Goal: Obtain resource: Obtain resource

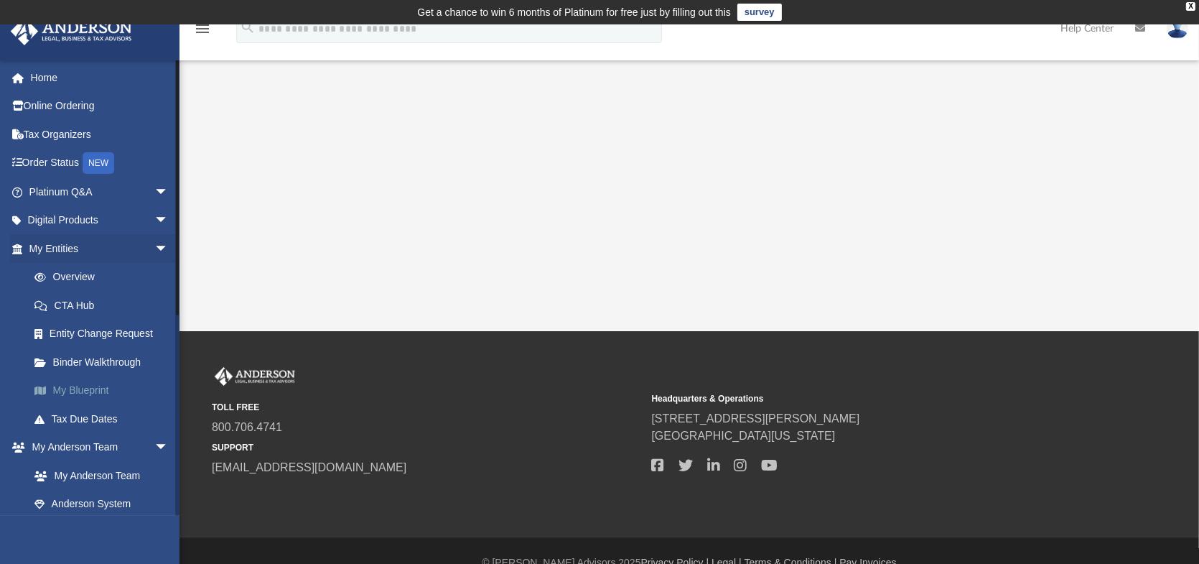
click at [44, 395] on link "My Blueprint" at bounding box center [105, 390] width 170 height 29
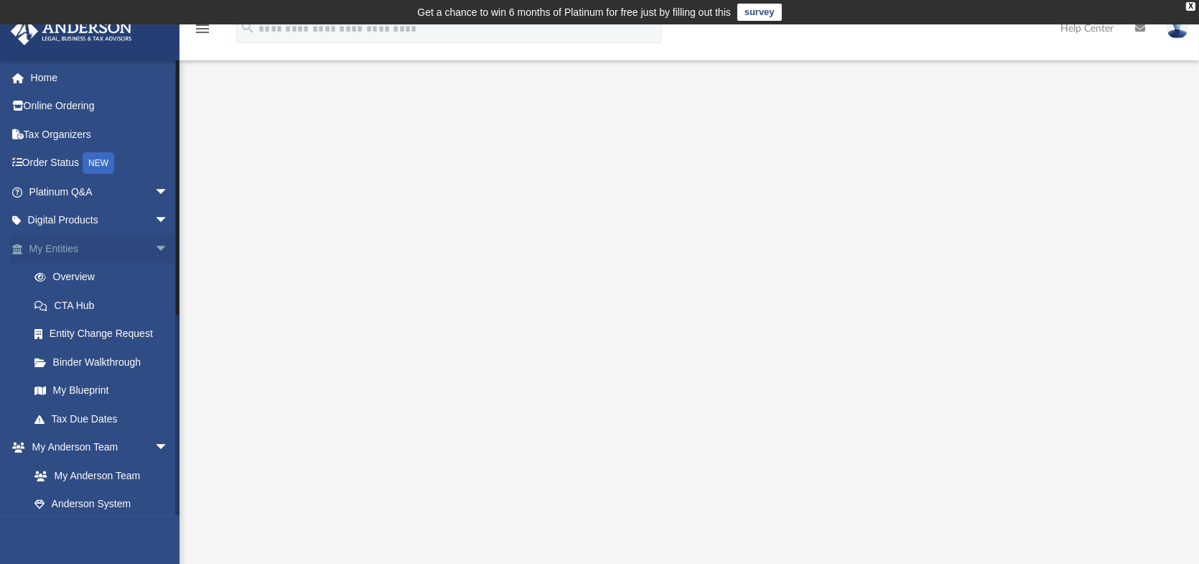
click at [113, 246] on link "My Entities arrow_drop_down" at bounding box center [100, 248] width 180 height 29
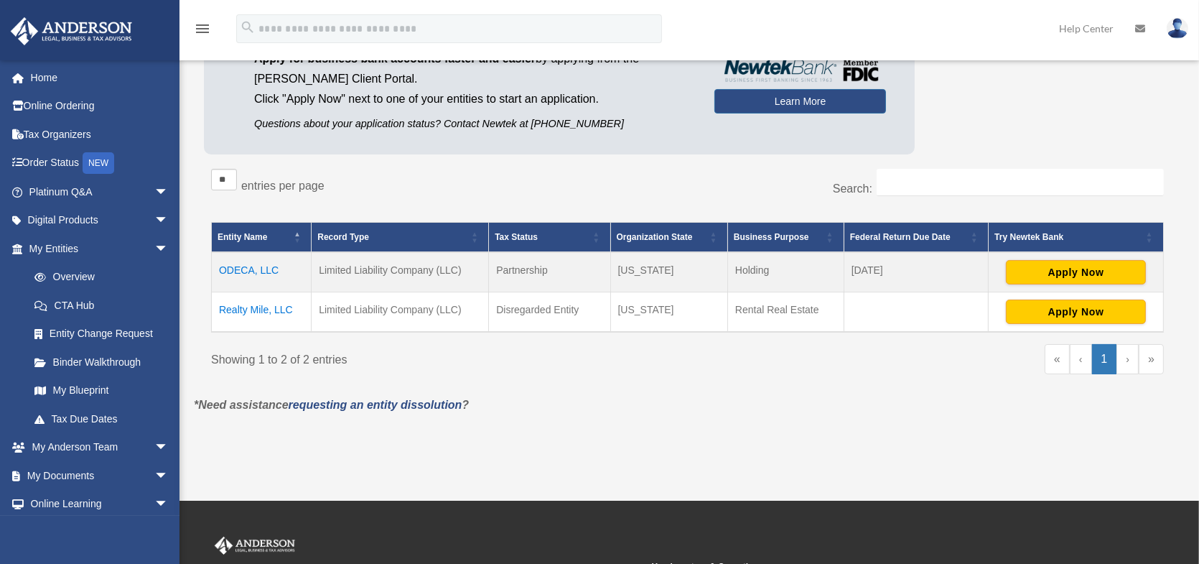
scroll to position [168, 0]
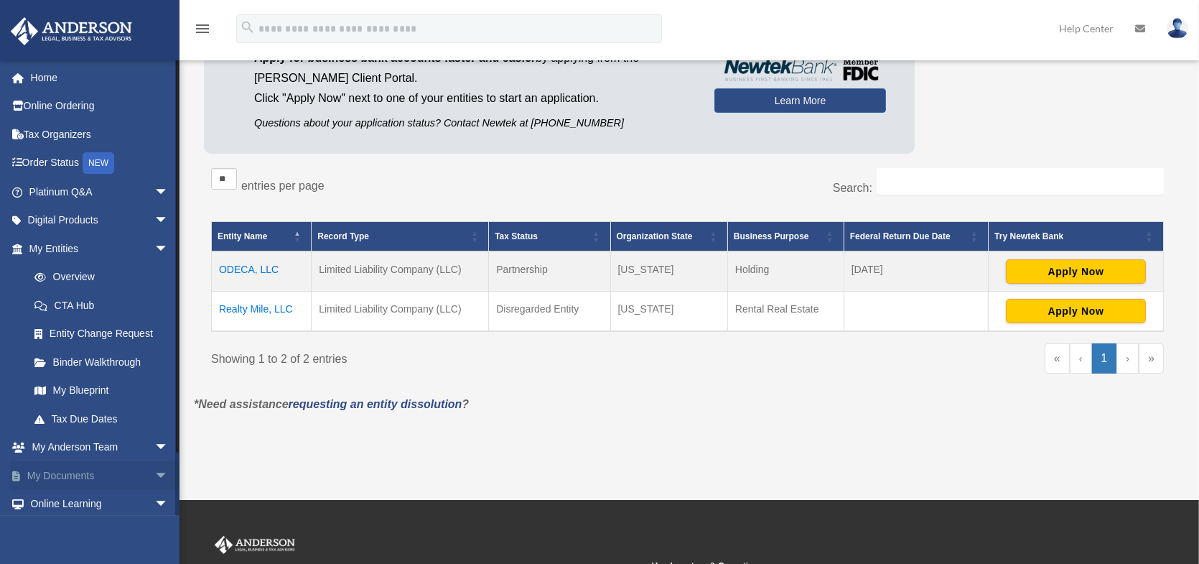
click at [155, 475] on span "arrow_drop_down" at bounding box center [168, 475] width 29 height 29
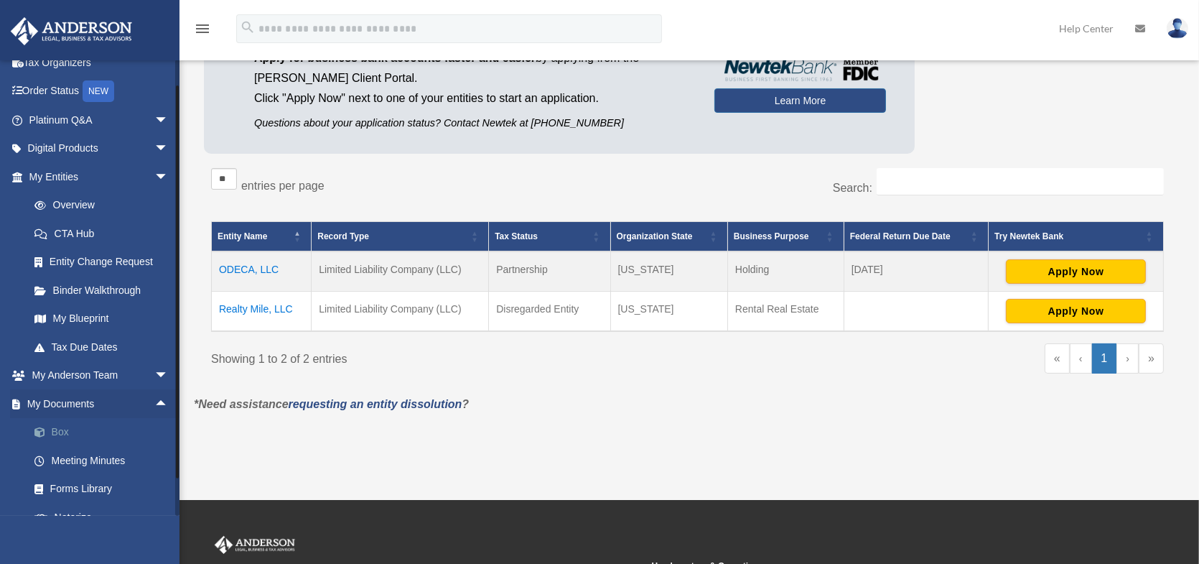
click at [61, 428] on link "Box" at bounding box center [105, 432] width 170 height 29
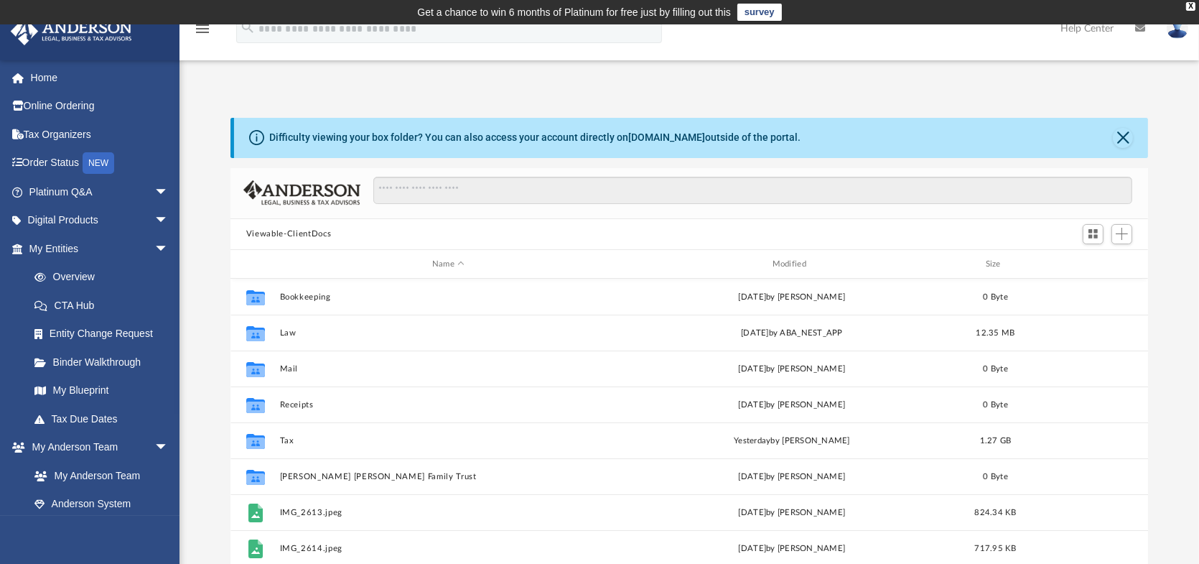
scroll to position [315, 907]
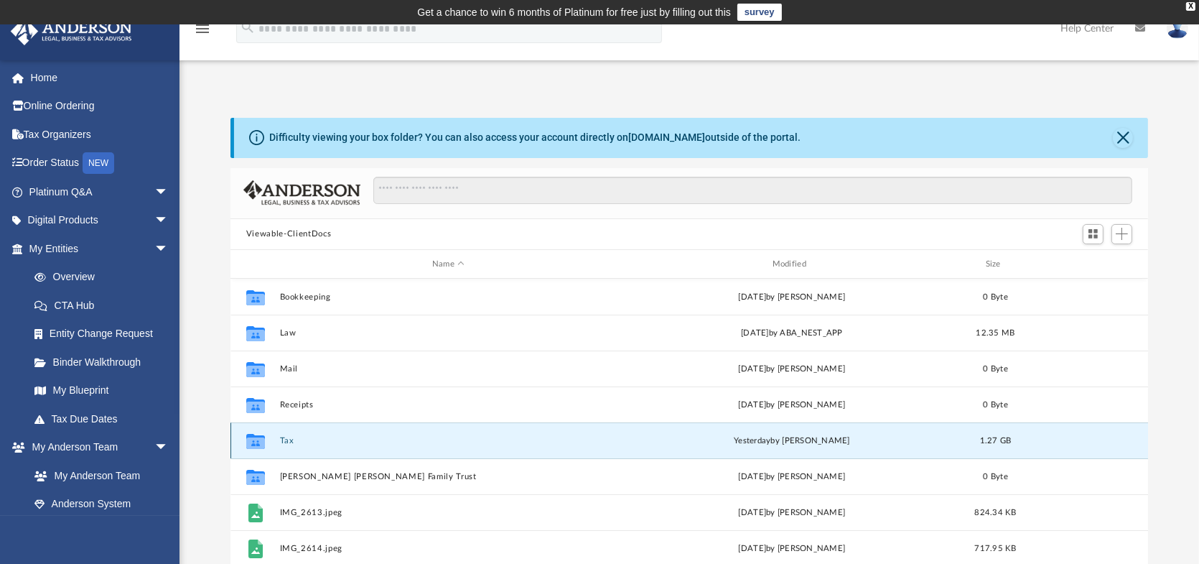
click at [286, 437] on button "Tax" at bounding box center [448, 440] width 337 height 9
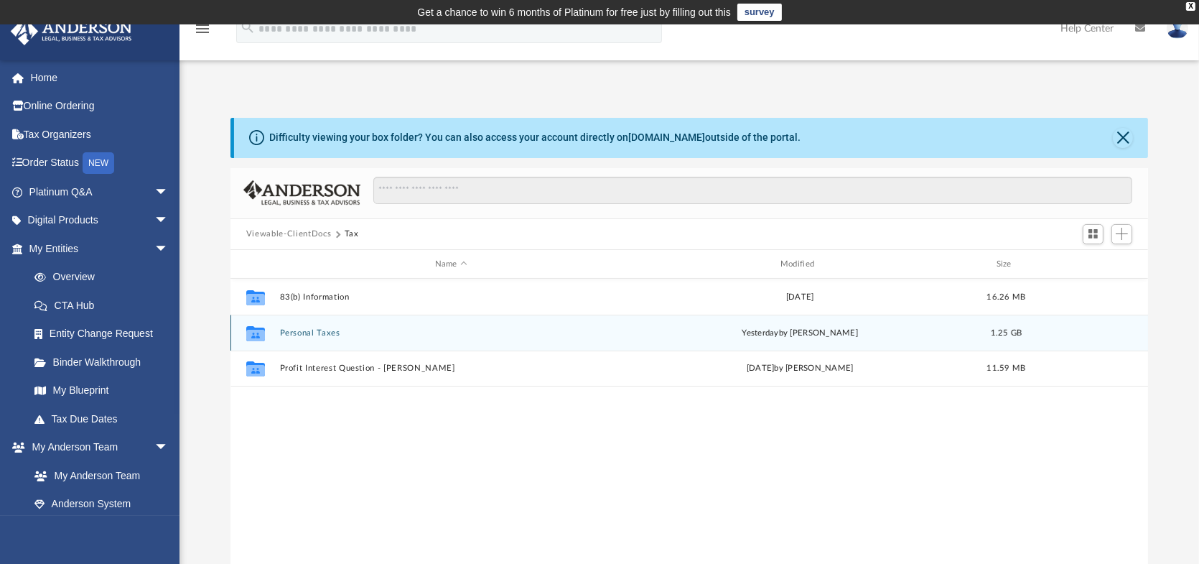
click at [299, 335] on button "Personal Taxes" at bounding box center [451, 332] width 342 height 9
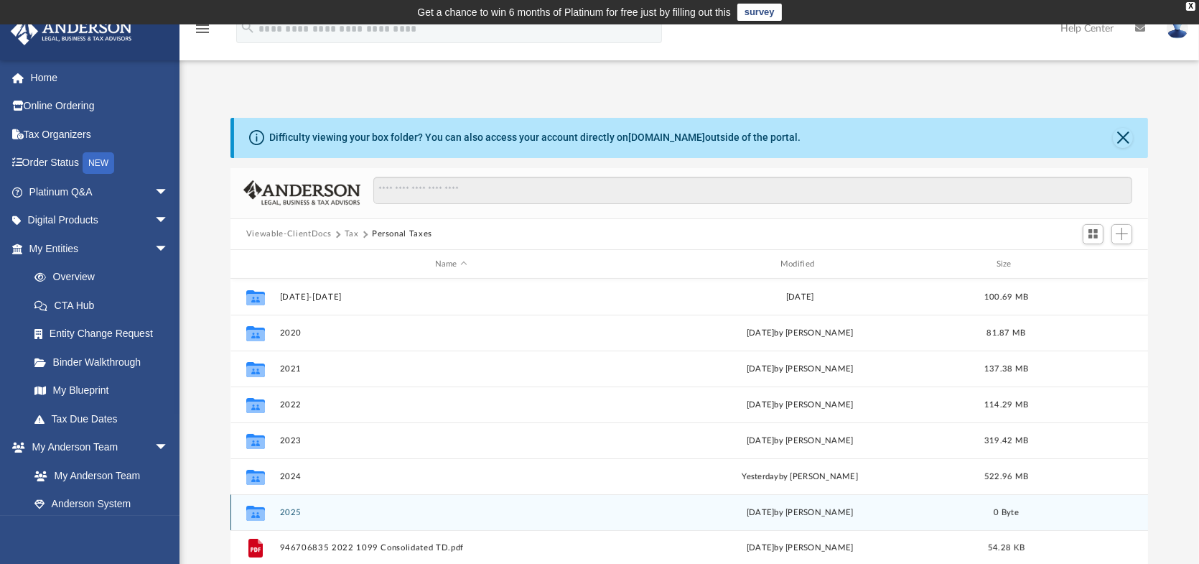
click at [296, 512] on button "2025" at bounding box center [451, 512] width 342 height 9
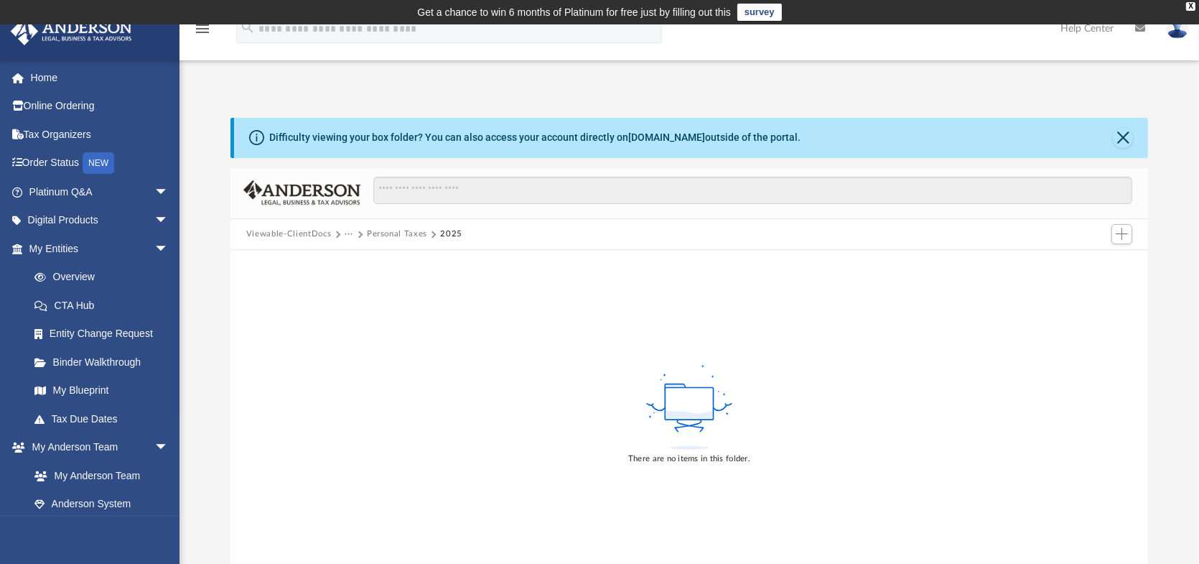
click at [403, 236] on button "Personal Taxes" at bounding box center [397, 234] width 60 height 13
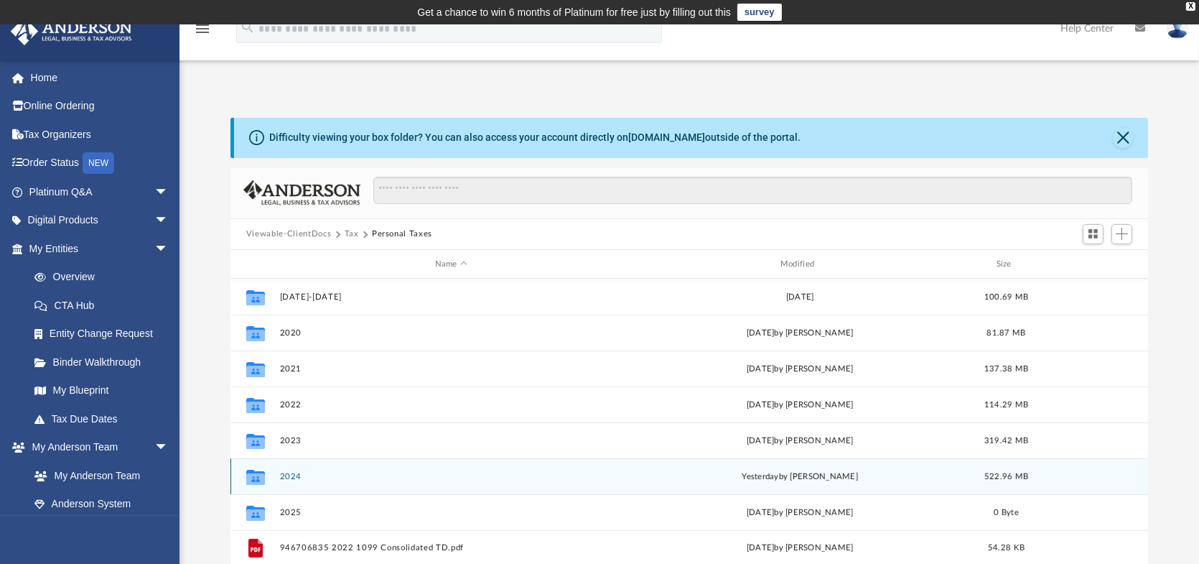
click at [291, 472] on button "2024" at bounding box center [451, 476] width 342 height 9
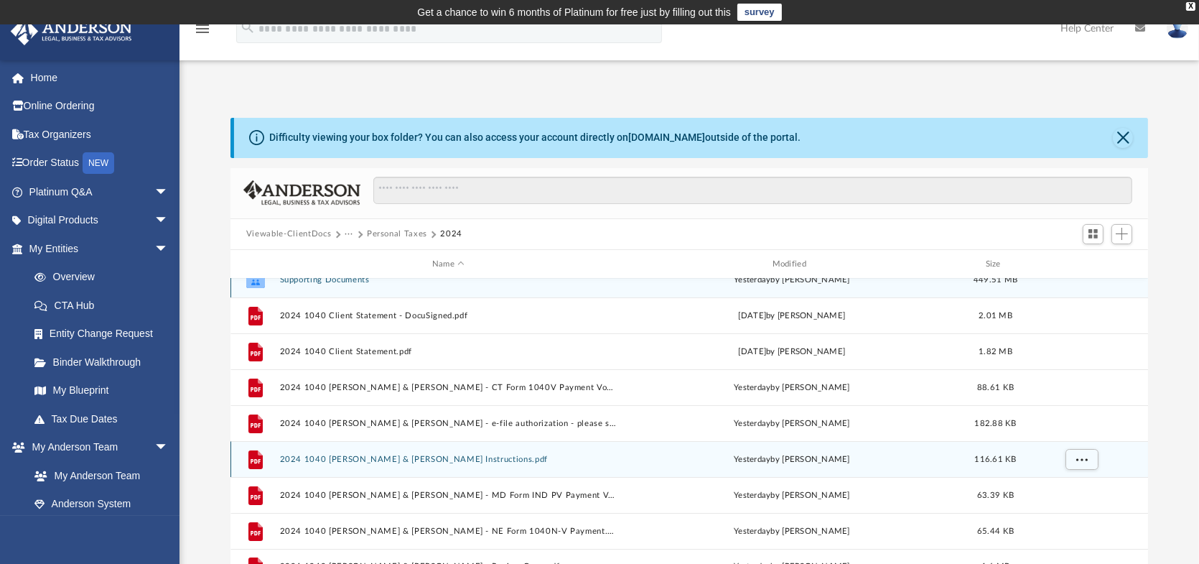
scroll to position [25, 0]
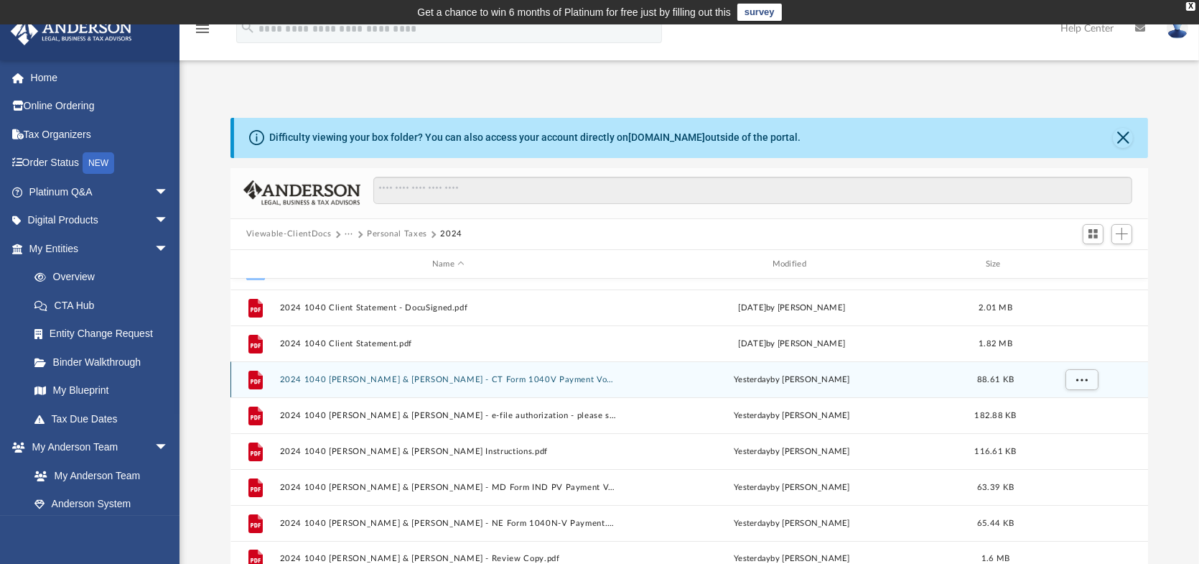
click at [352, 366] on div "File 2024 1040 [PERSON_NAME] & [PERSON_NAME] - CT Form 1040V Payment Voucher.pd…" at bounding box center [688, 379] width 917 height 36
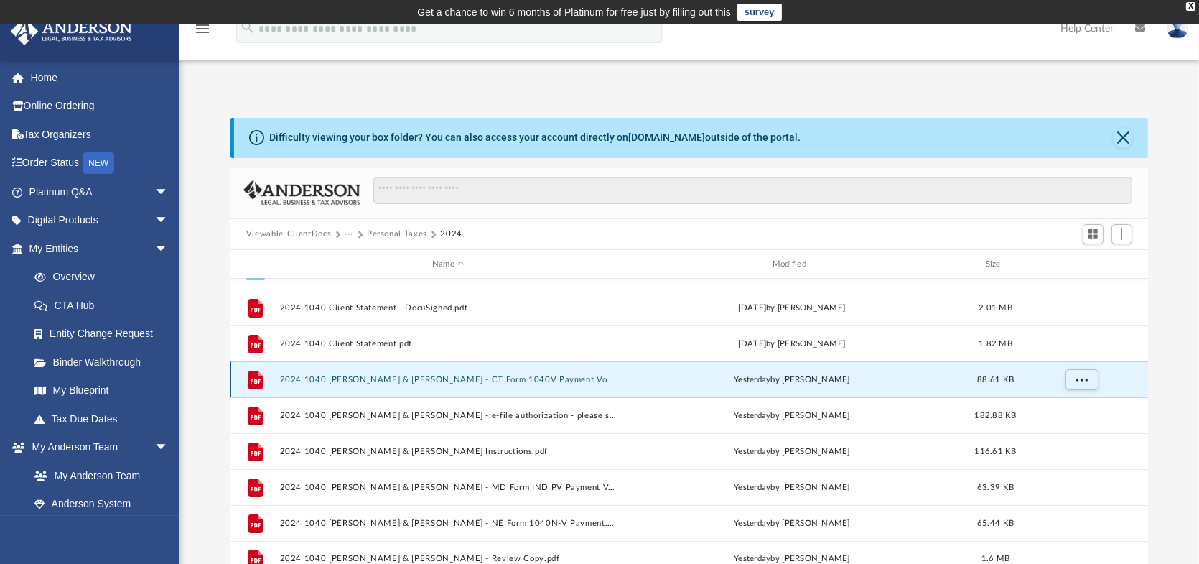
click at [354, 376] on button "2024 1040 [PERSON_NAME] & [PERSON_NAME] - CT Form 1040V Payment Voucher.pdf" at bounding box center [448, 379] width 337 height 9
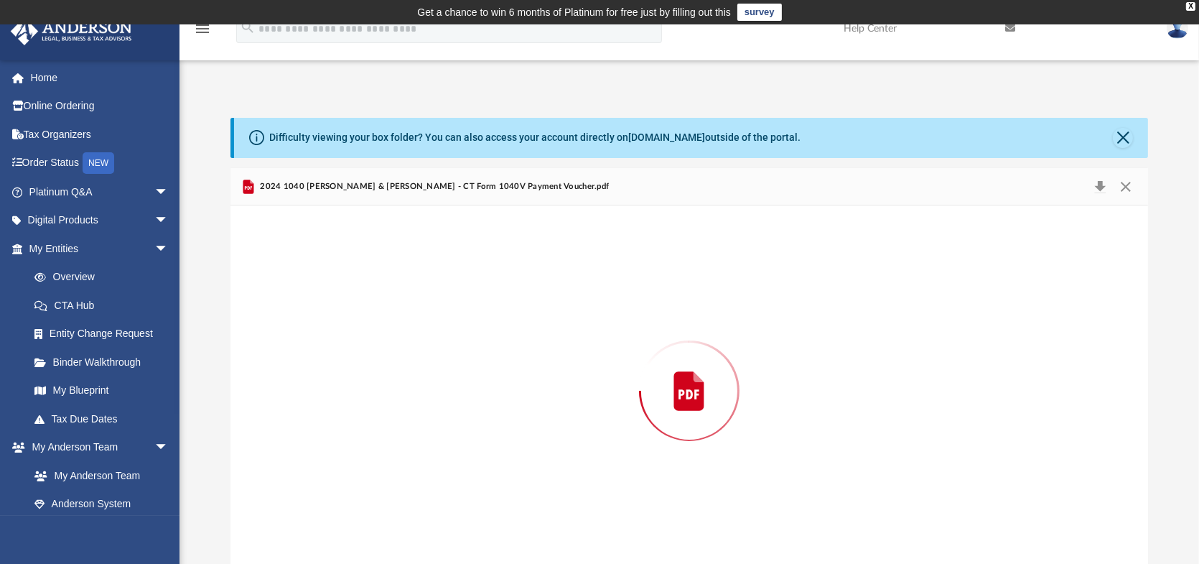
scroll to position [12, 0]
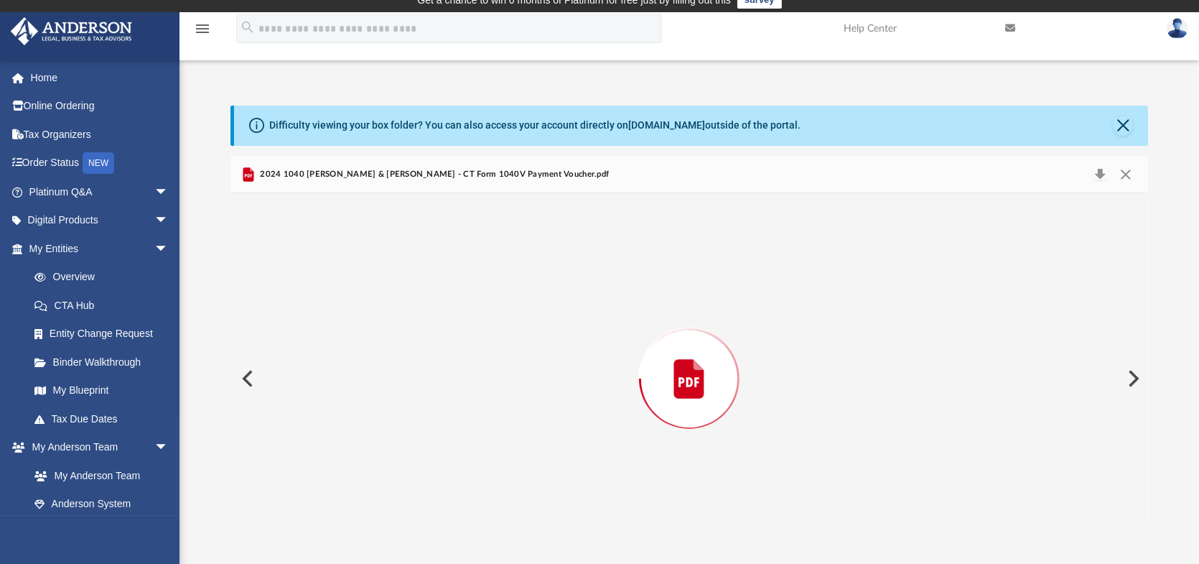
click at [366, 169] on span "2024 1040 [PERSON_NAME] & [PERSON_NAME] - CT Form 1040V Payment Voucher.pdf" at bounding box center [433, 174] width 352 height 13
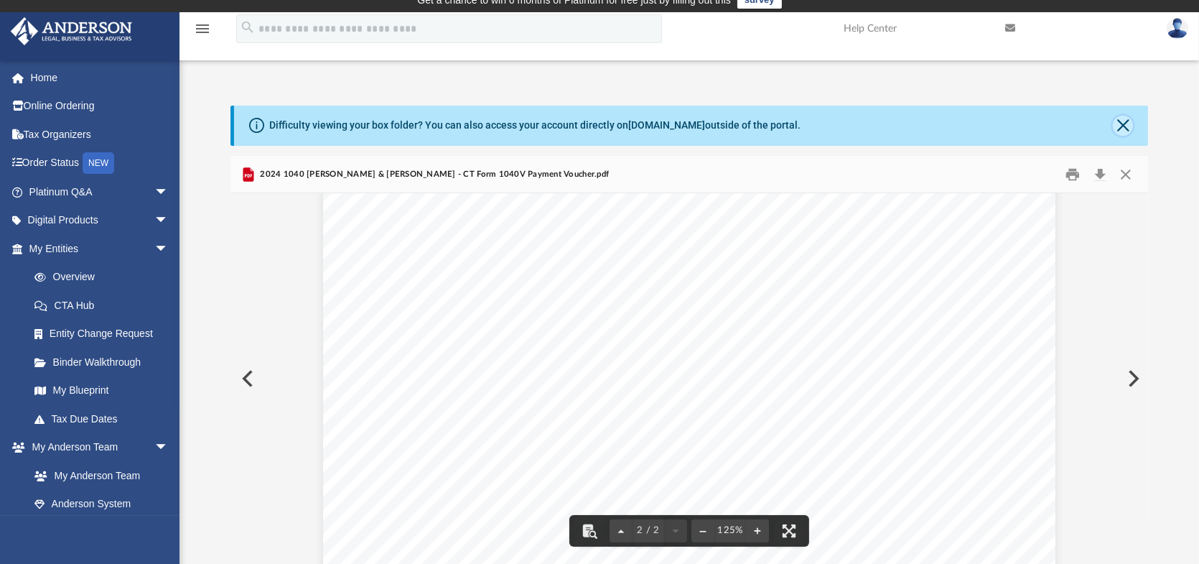
click at [1126, 125] on button "Close" at bounding box center [1123, 126] width 20 height 20
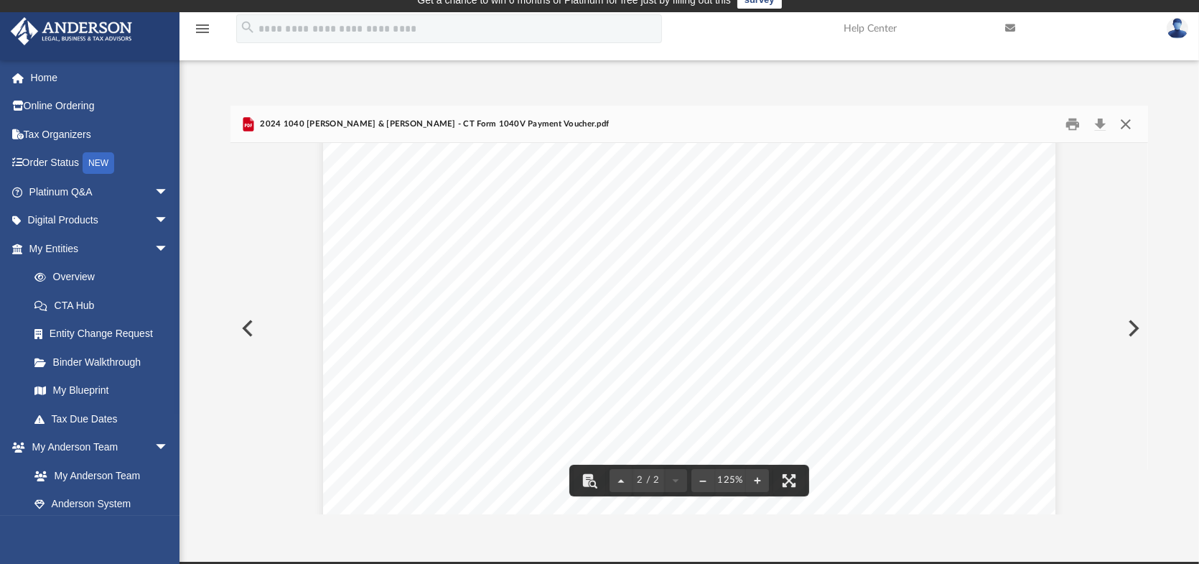
click at [1126, 115] on button "Close" at bounding box center [1126, 124] width 26 height 22
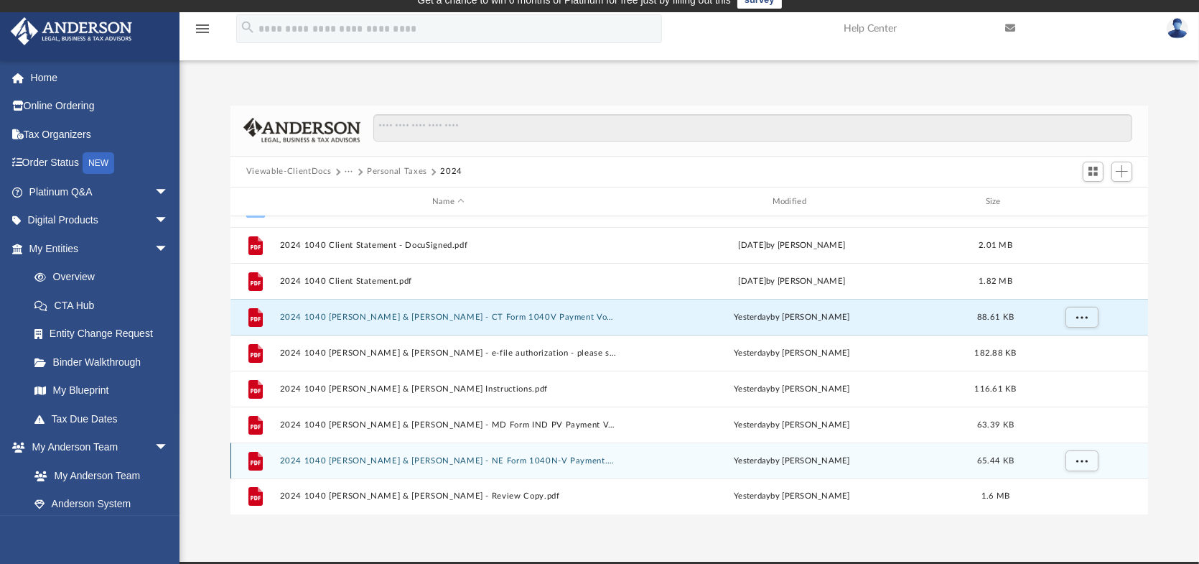
scroll to position [84, 0]
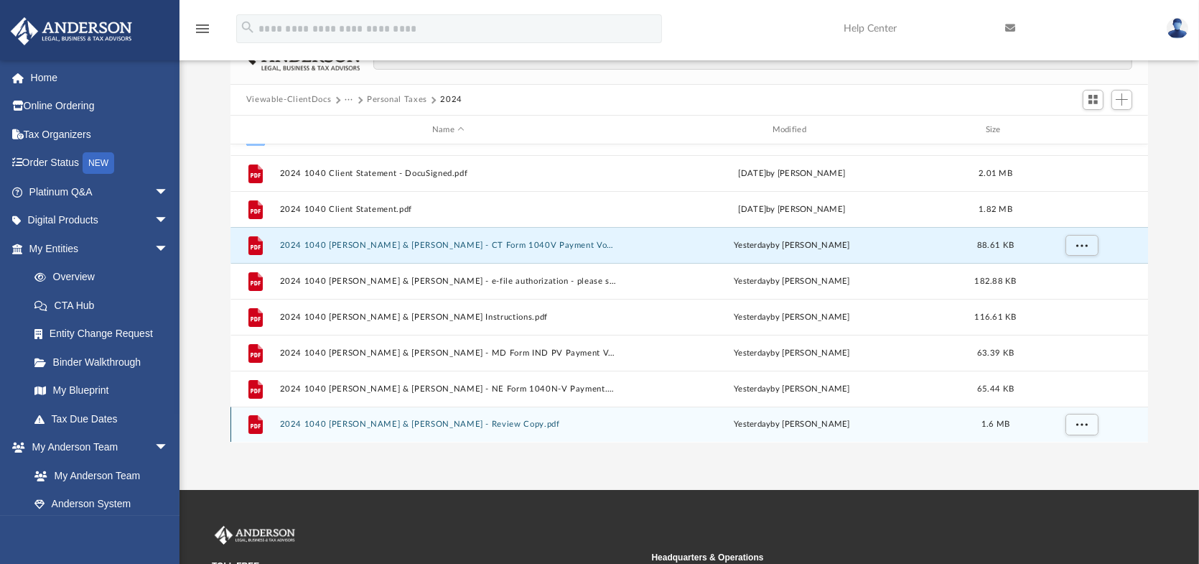
click at [364, 425] on button "2024 1040 [PERSON_NAME] & [PERSON_NAME] - Review Copy.pdf" at bounding box center [448, 424] width 337 height 9
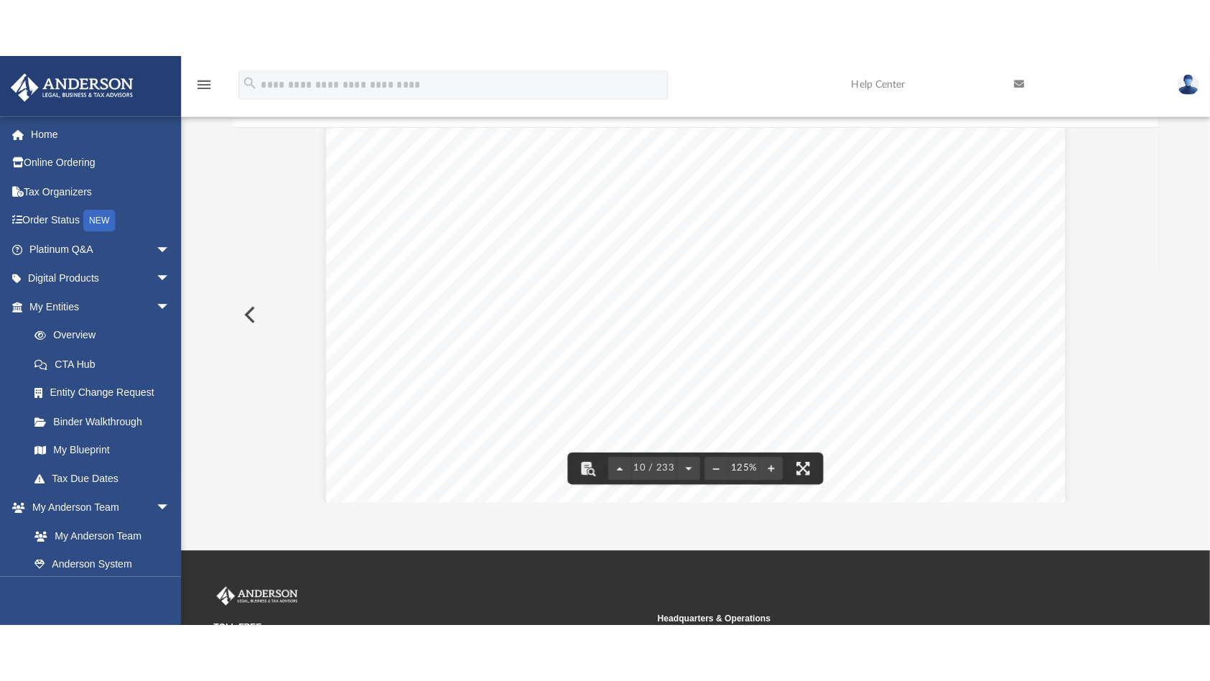
scroll to position [8666, 0]
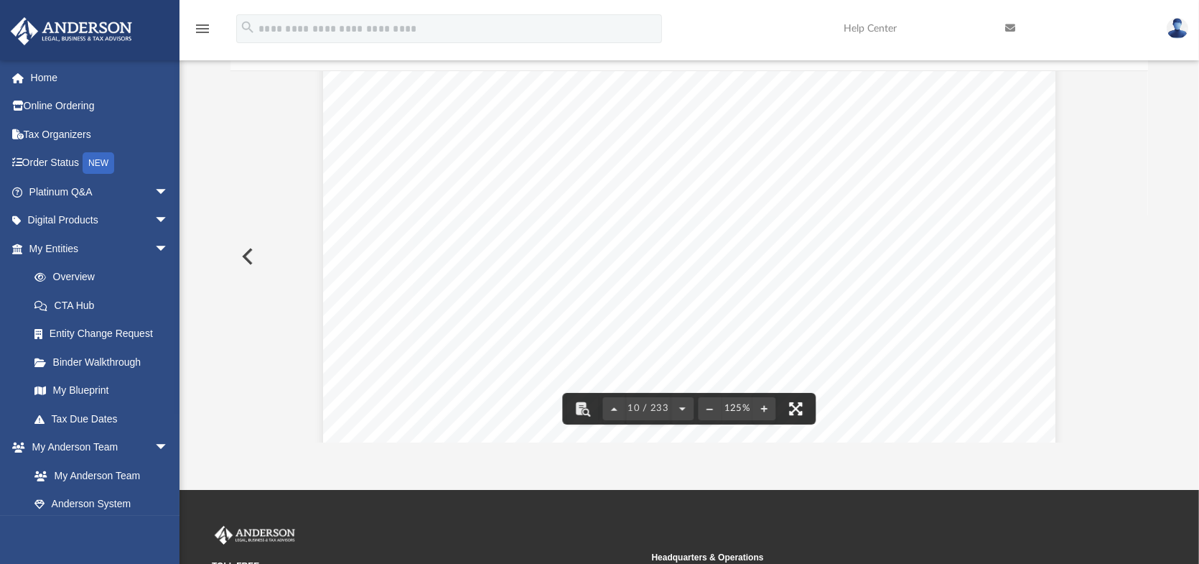
click at [799, 403] on button "File preview" at bounding box center [796, 409] width 32 height 32
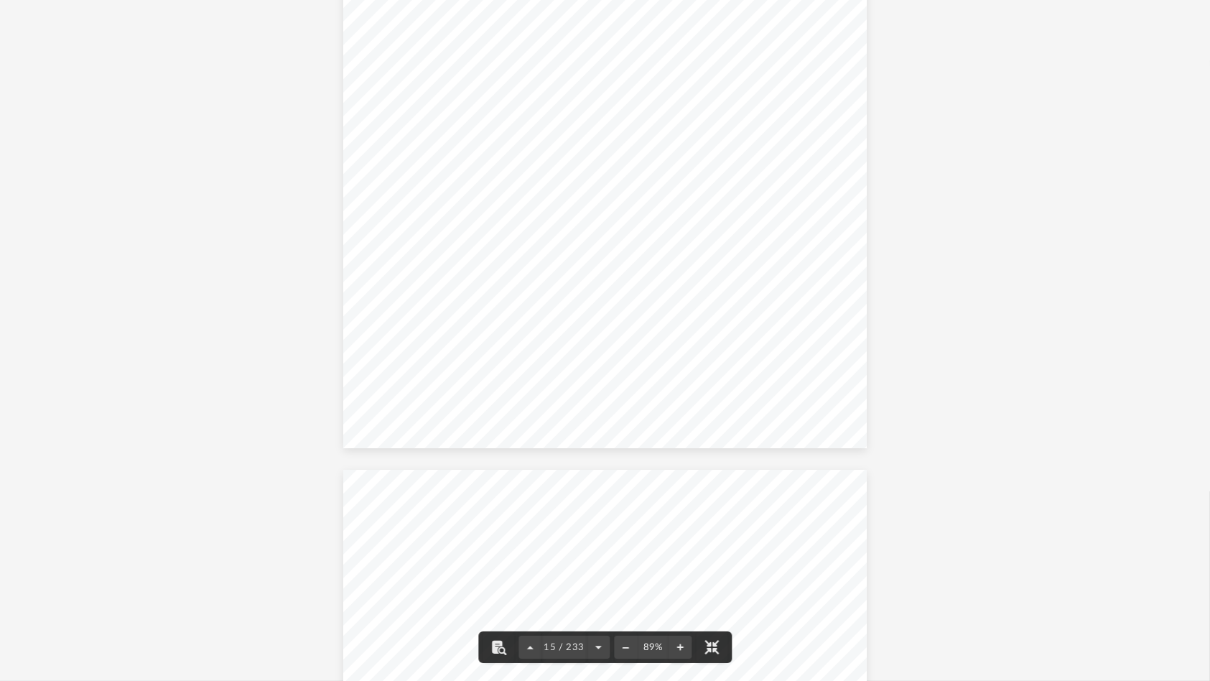
scroll to position [9271, 0]
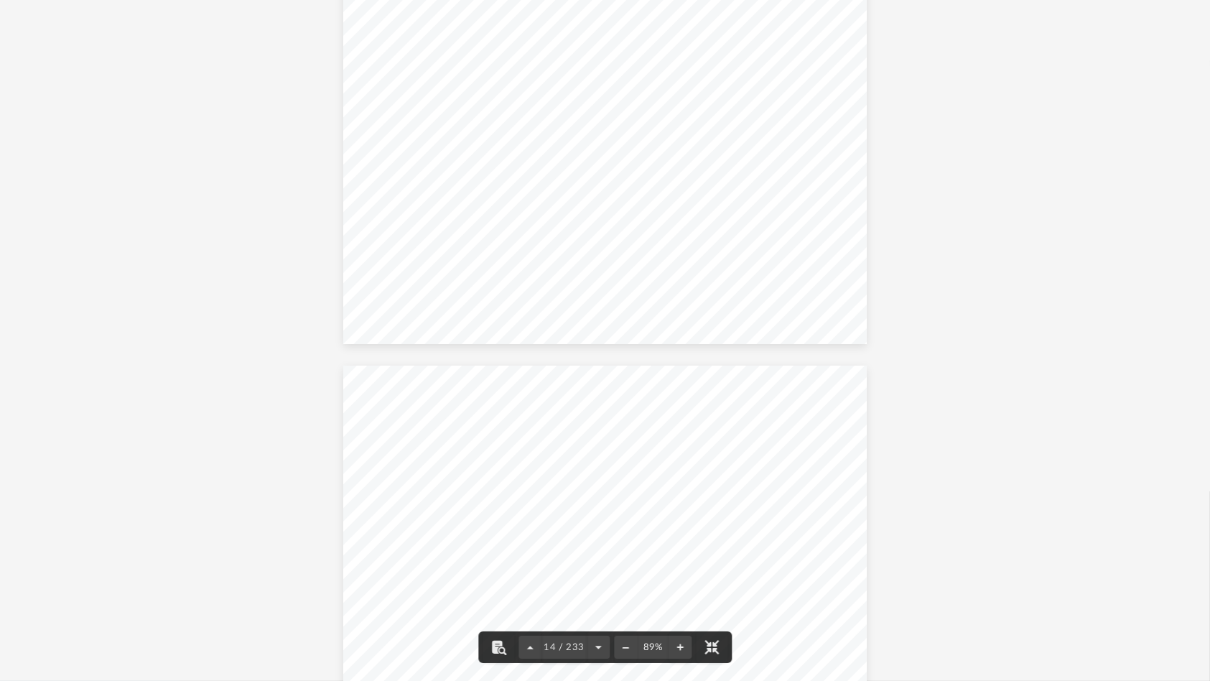
click at [1198, 80] on div "REVIEW COPY This return has been prepared for electronic filing. Please sign, d…" at bounding box center [605, 340] width 1210 height 681
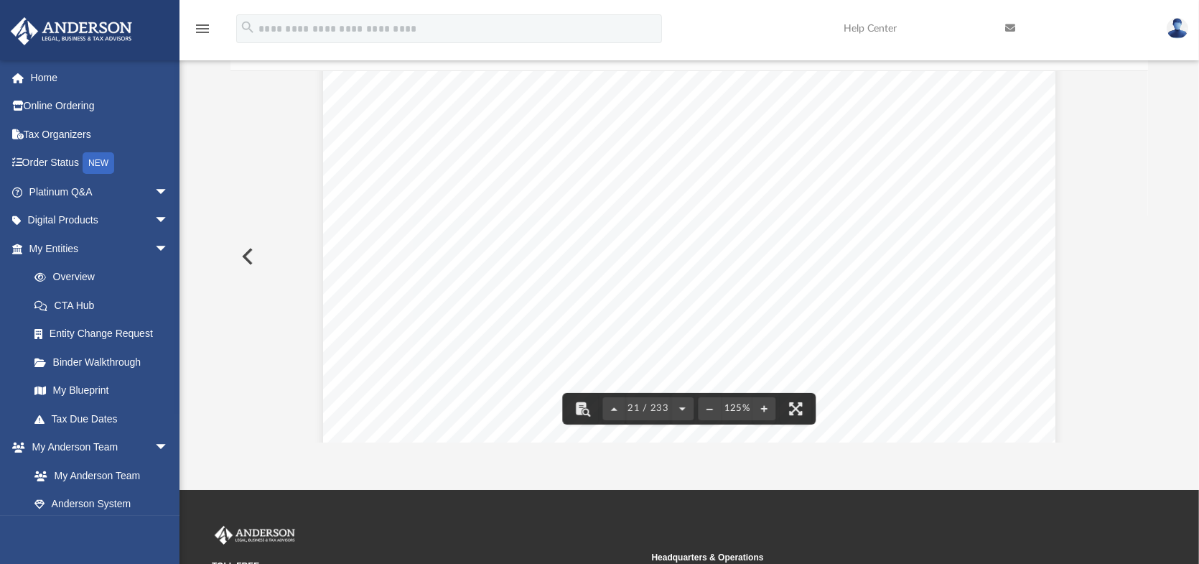
scroll to position [0, 0]
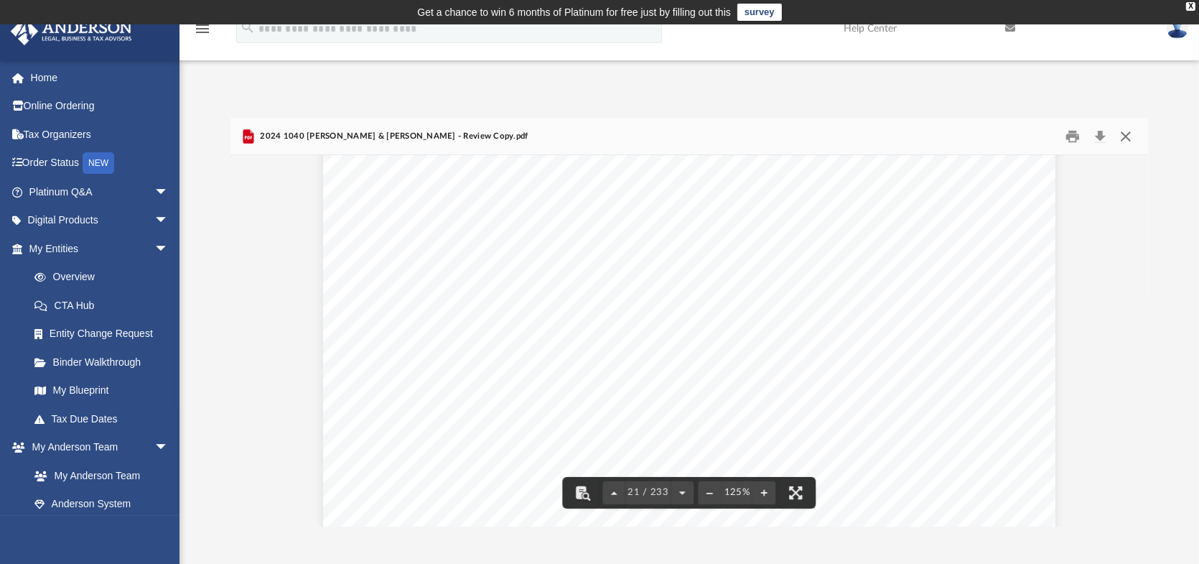
click at [1129, 131] on button "Close" at bounding box center [1126, 136] width 26 height 22
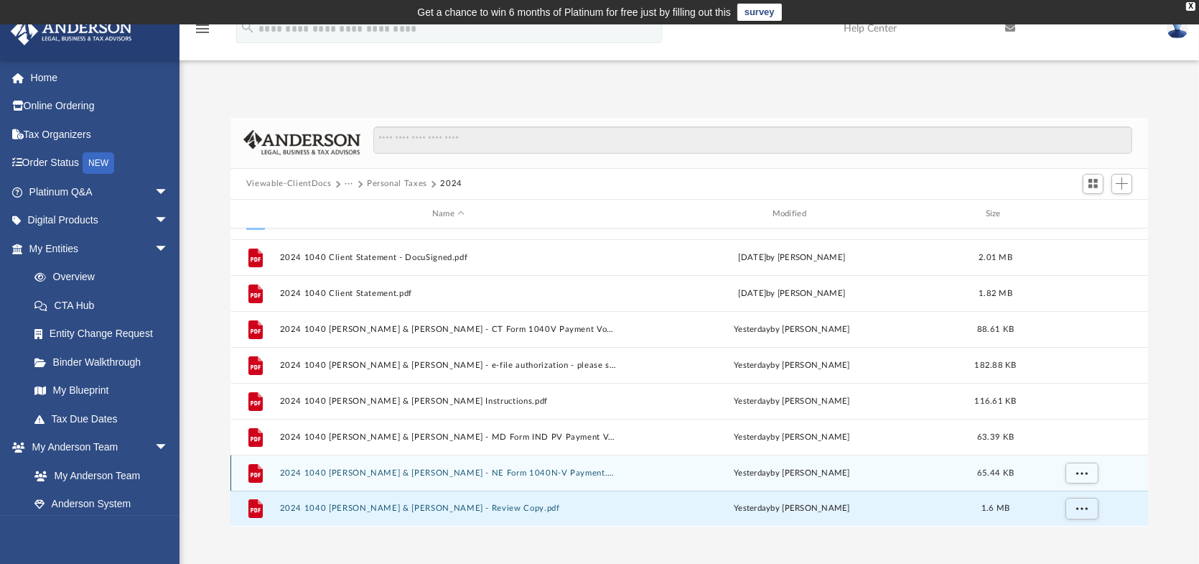
click at [358, 471] on button "2024 1040 [PERSON_NAME] & [PERSON_NAME] - NE Form 1040N-V Payment.pdf" at bounding box center [448, 472] width 337 height 9
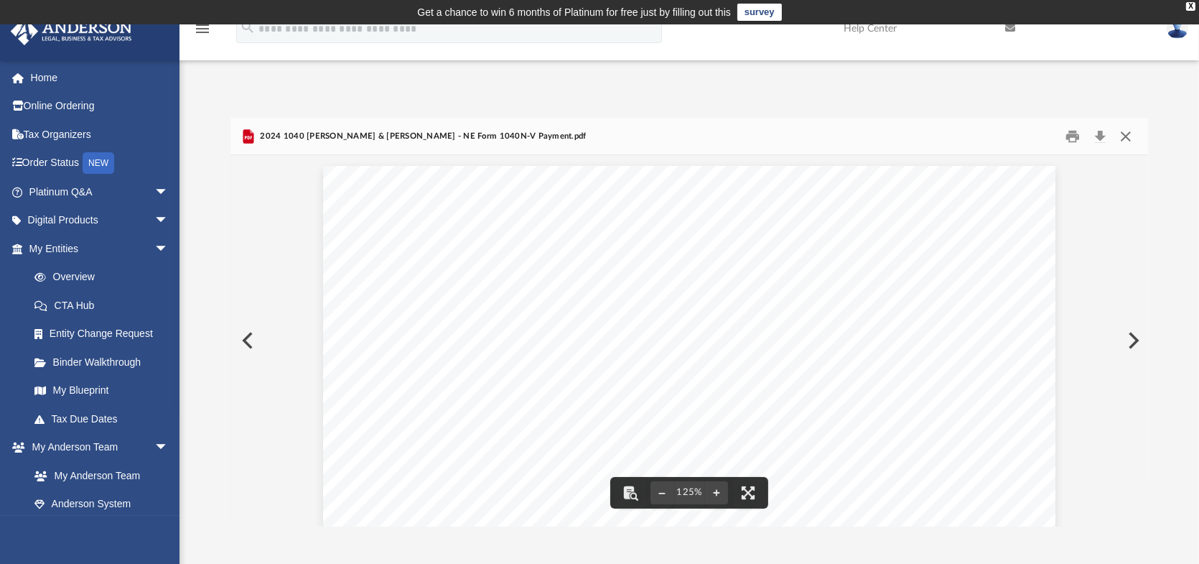
click at [1132, 140] on button "Close" at bounding box center [1126, 136] width 26 height 22
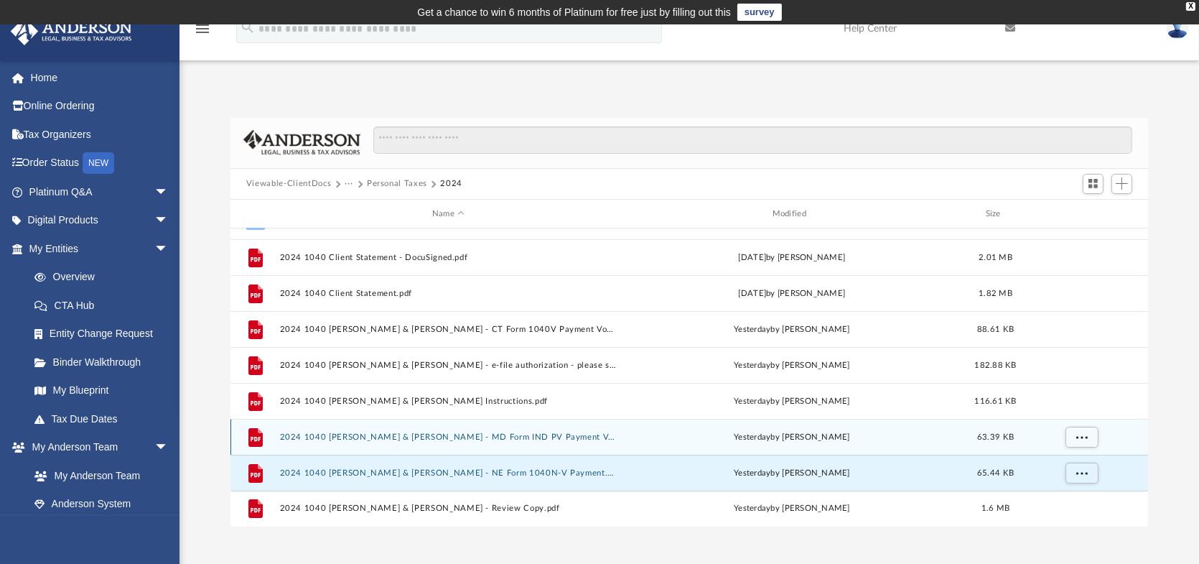
click at [453, 434] on button "2024 1040 [PERSON_NAME] & [PERSON_NAME] - MD Form IND PV Payment Voucher.pdf" at bounding box center [448, 436] width 337 height 9
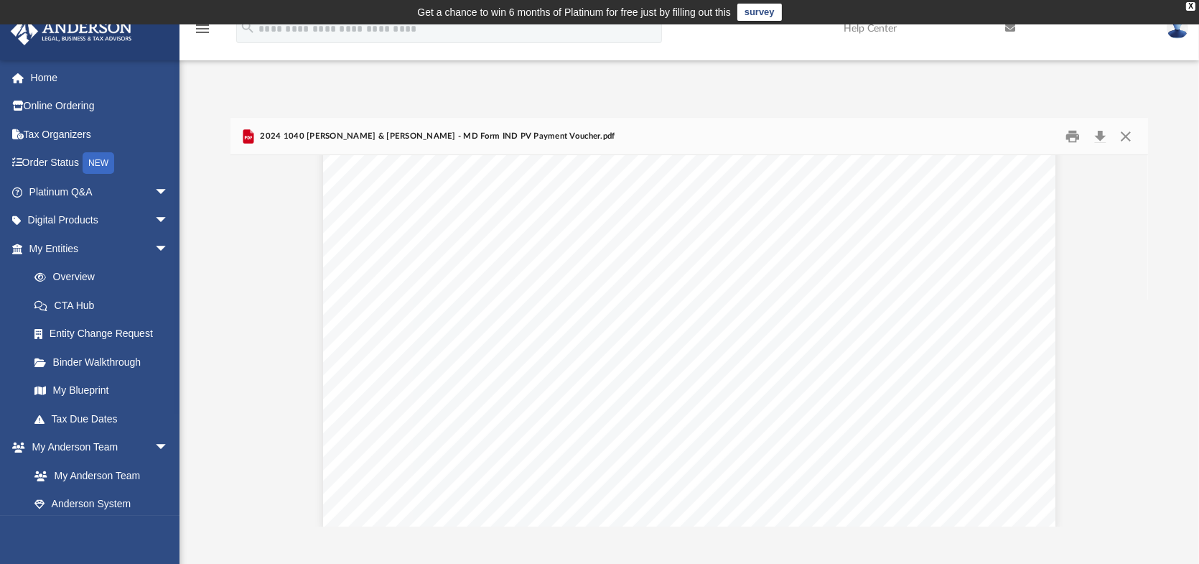
scroll to position [598, 0]
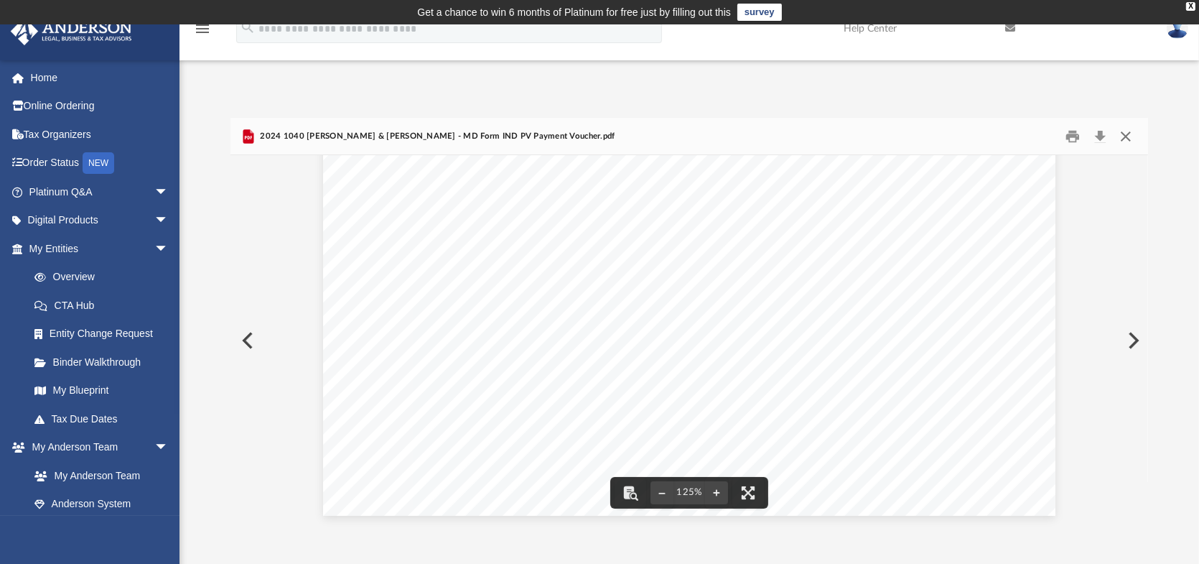
click at [1124, 133] on button "Close" at bounding box center [1126, 136] width 26 height 22
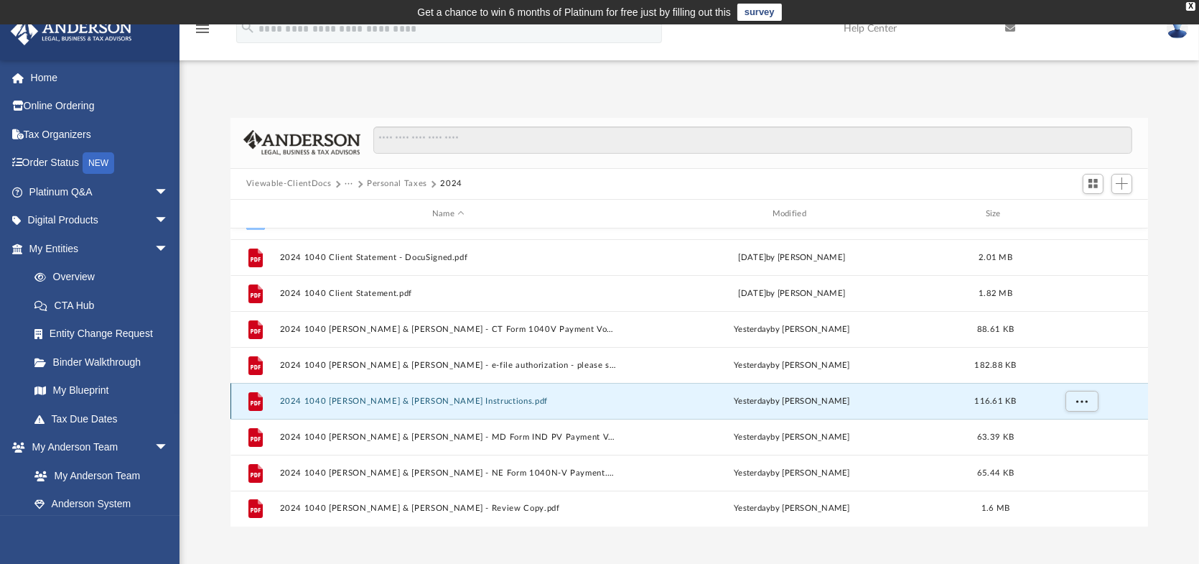
click at [425, 401] on button "2024 1040 [PERSON_NAME] & [PERSON_NAME] Instructions.pdf" at bounding box center [448, 400] width 337 height 9
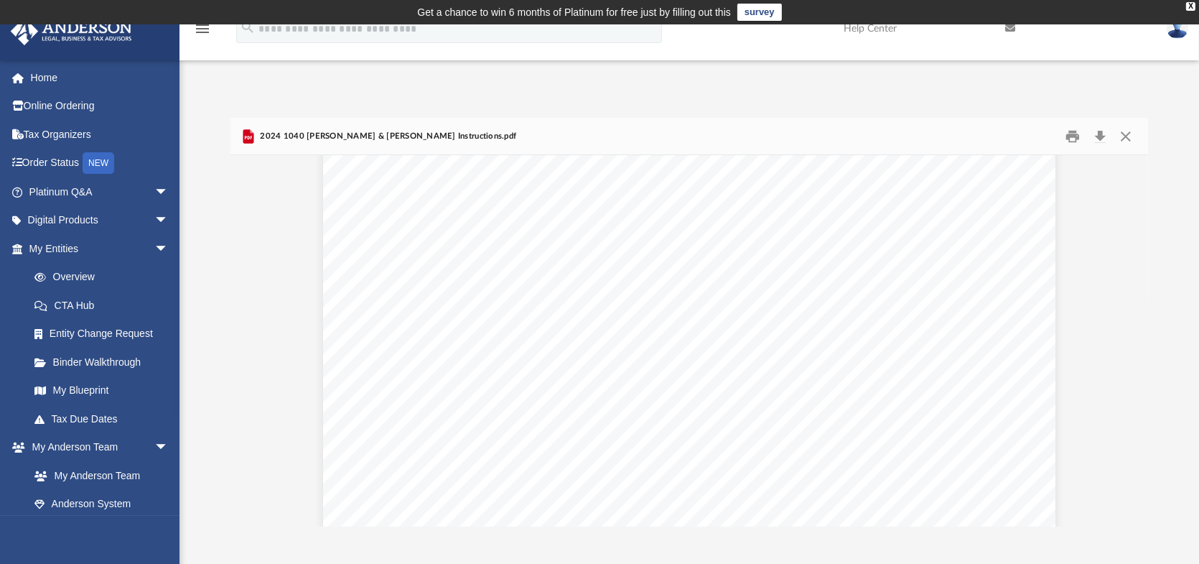
scroll to position [10290, 0]
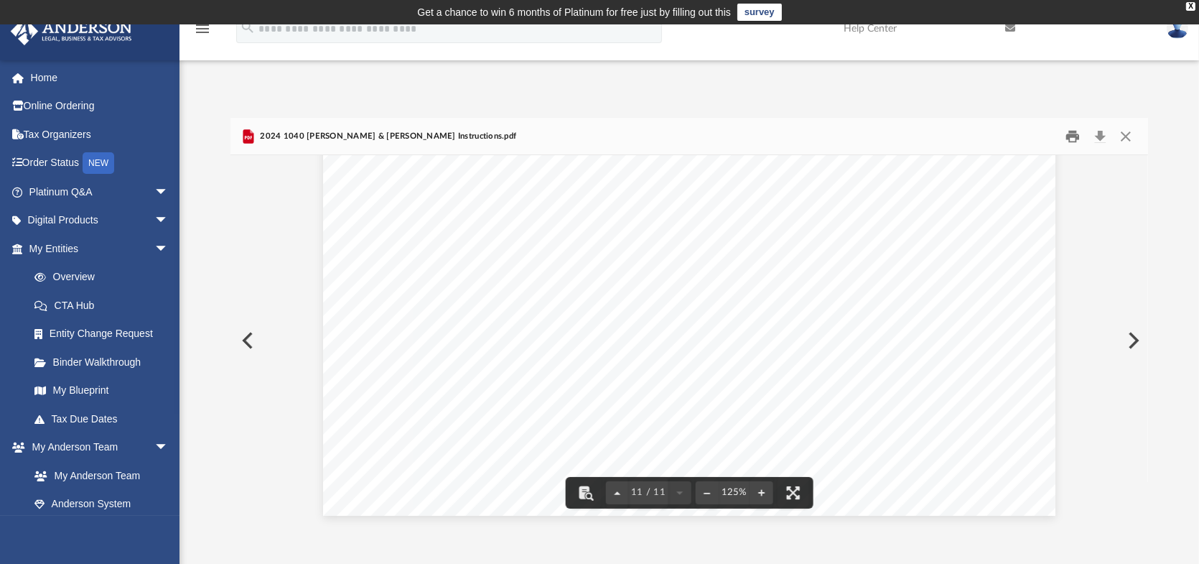
click at [1070, 135] on button "Print" at bounding box center [1073, 136] width 29 height 22
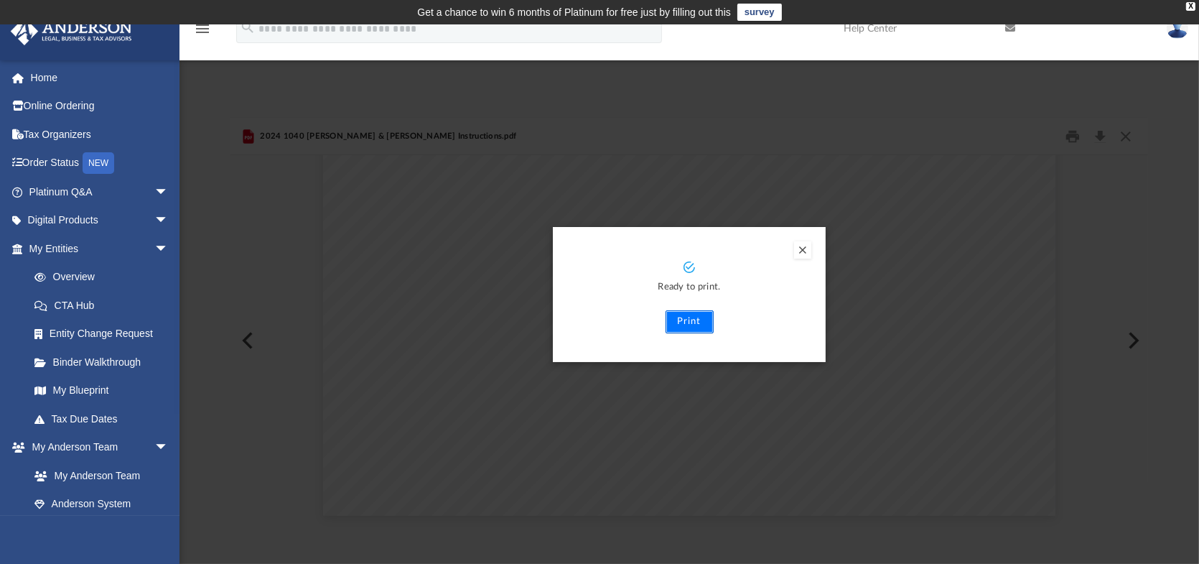
click at [699, 324] on button "Print" at bounding box center [689, 321] width 48 height 23
